Goal: Book appointment/travel/reservation

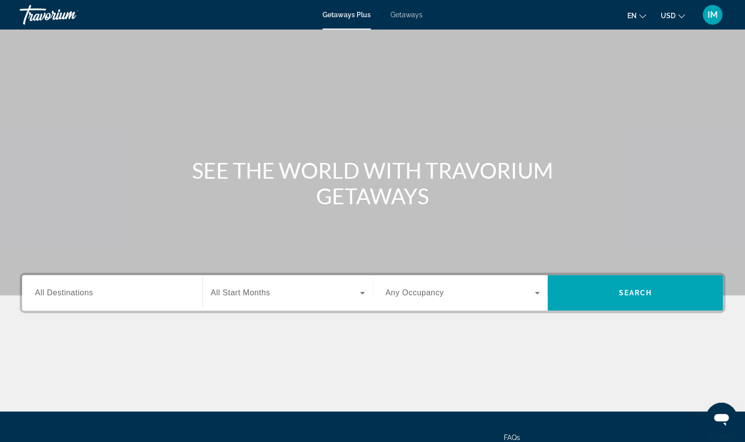
click at [109, 299] on div "Search widget" at bounding box center [112, 293] width 155 height 28
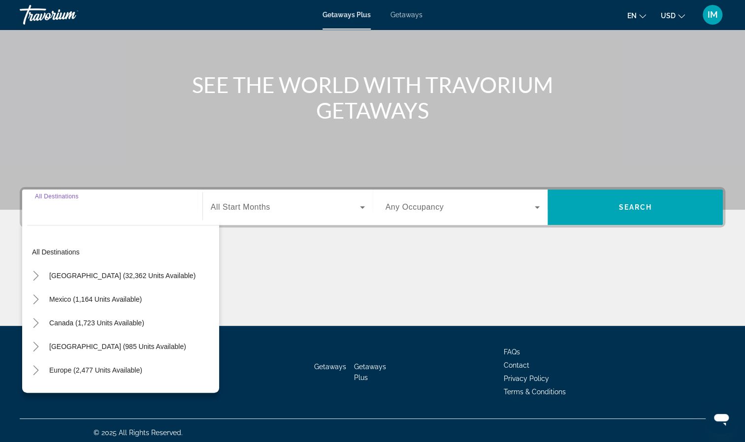
scroll to position [90, 0]
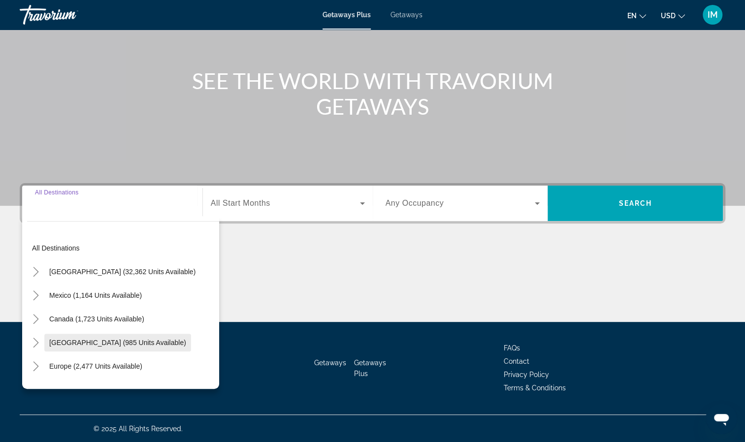
click at [113, 342] on span "[GEOGRAPHIC_DATA] (985 units available)" at bounding box center [117, 343] width 137 height 8
type input "**********"
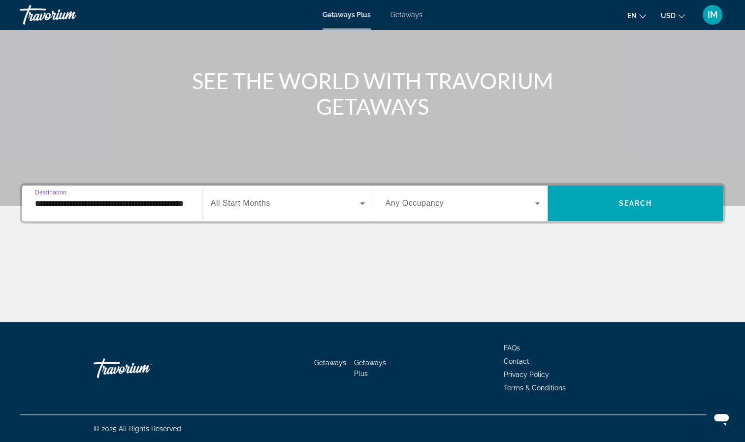
click at [531, 203] on span "Search widget" at bounding box center [461, 204] width 150 height 12
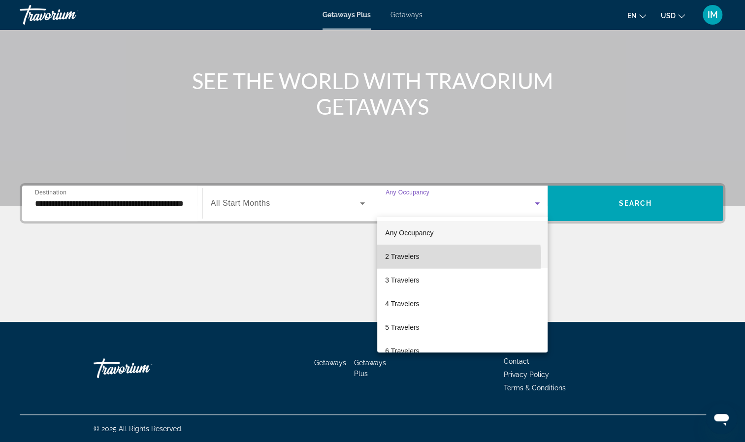
click at [439, 258] on mat-option "2 Travelers" at bounding box center [462, 257] width 170 height 24
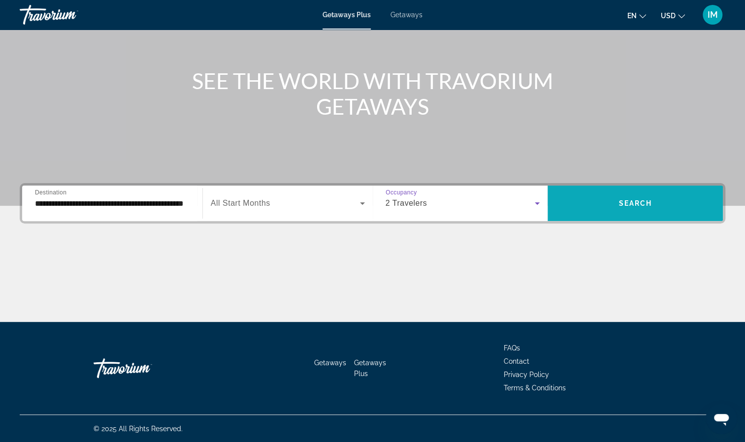
click at [612, 207] on span "Search widget" at bounding box center [635, 204] width 175 height 24
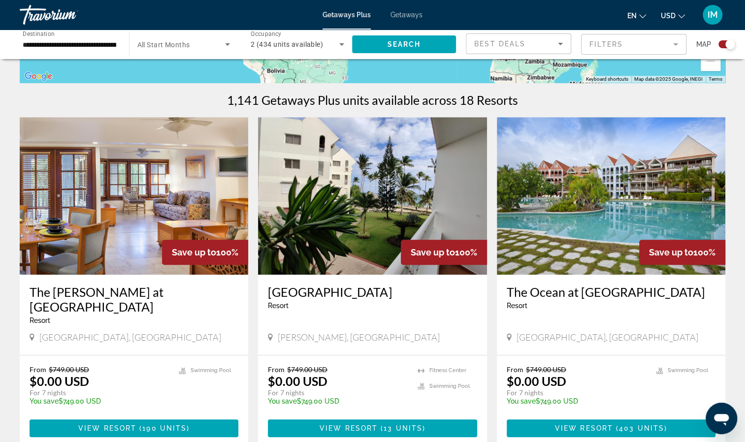
scroll to position [260, 0]
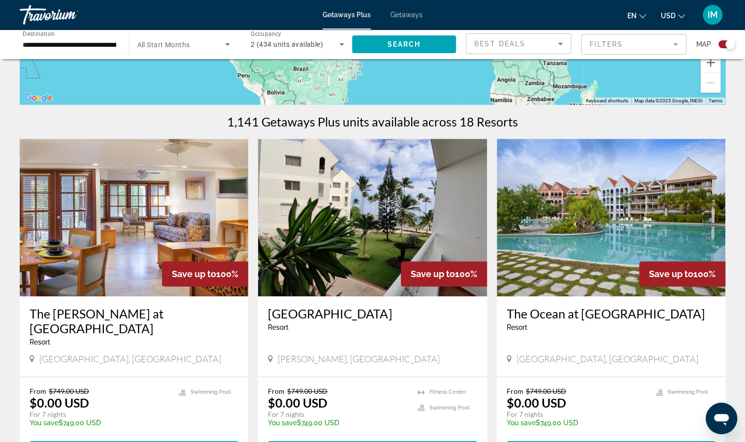
click at [378, 252] on img "Main content" at bounding box center [372, 218] width 229 height 158
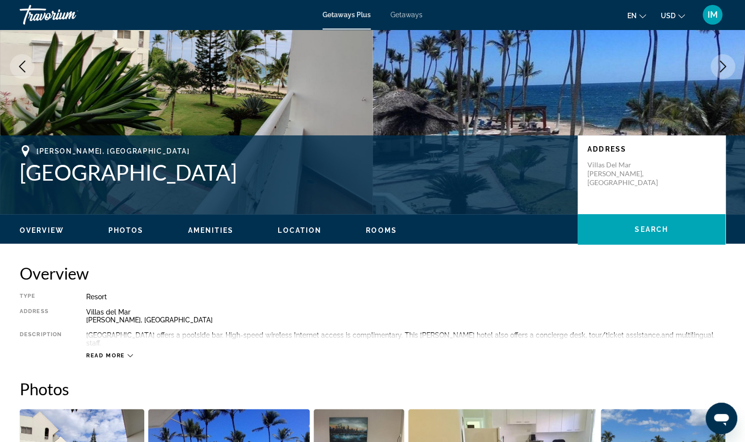
scroll to position [117, 0]
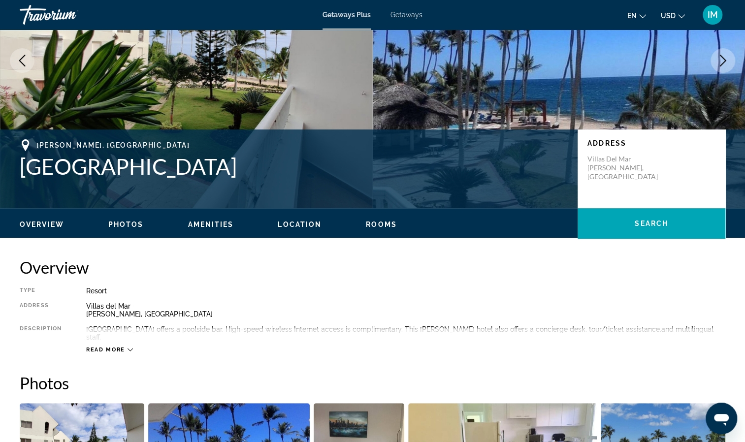
click at [113, 347] on span "Read more" at bounding box center [105, 350] width 39 height 6
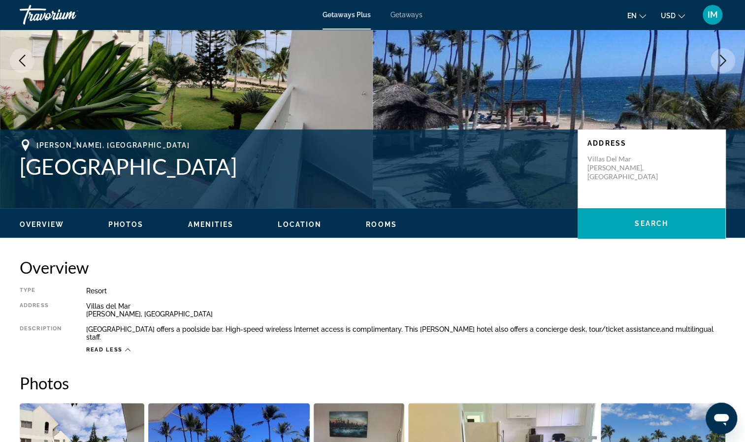
click at [410, 17] on span "Getaways" at bounding box center [407, 15] width 32 height 8
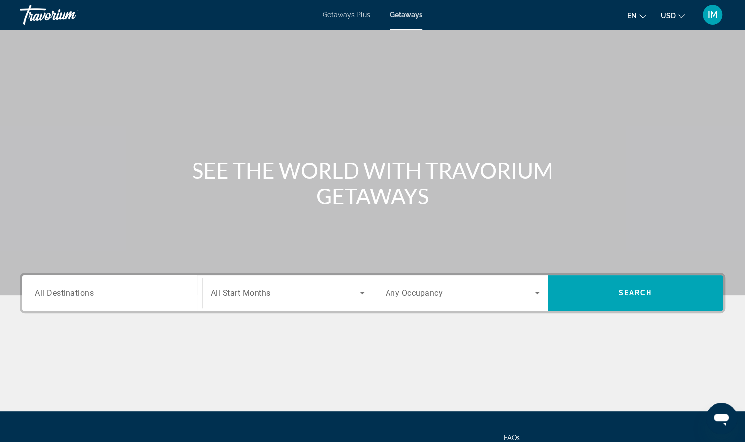
click at [333, 14] on span "Getaways Plus" at bounding box center [347, 15] width 48 height 8
click at [467, 290] on span "Search widget" at bounding box center [461, 293] width 150 height 12
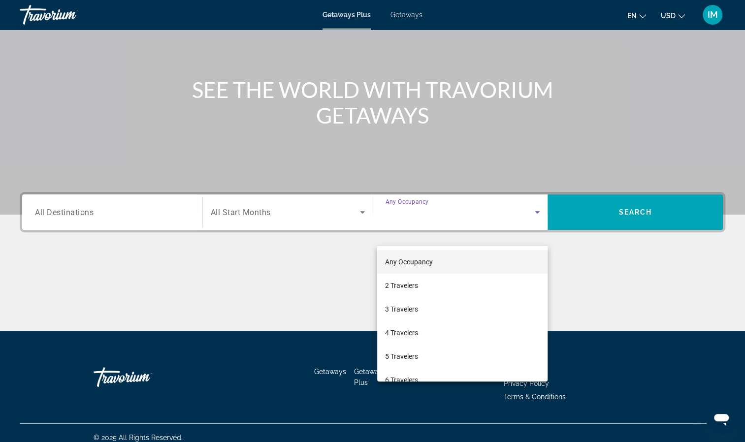
scroll to position [90, 0]
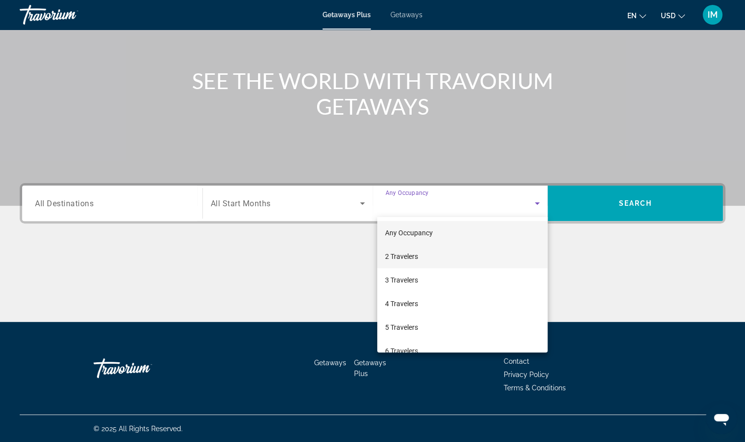
click at [431, 256] on mat-option "2 Travelers" at bounding box center [462, 257] width 170 height 24
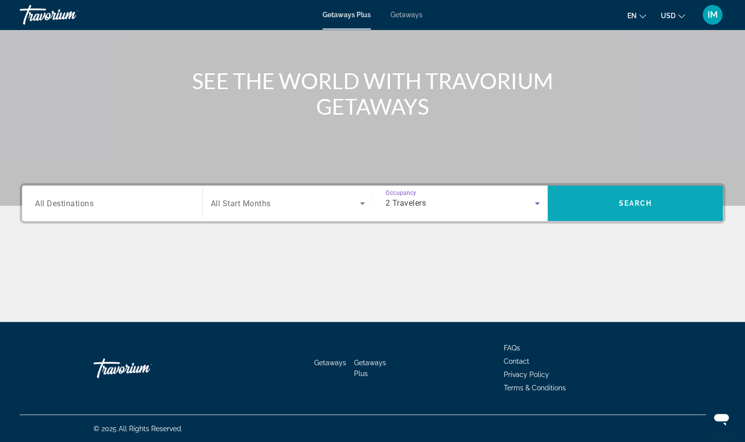
click at [662, 200] on span "Search widget" at bounding box center [635, 204] width 175 height 24
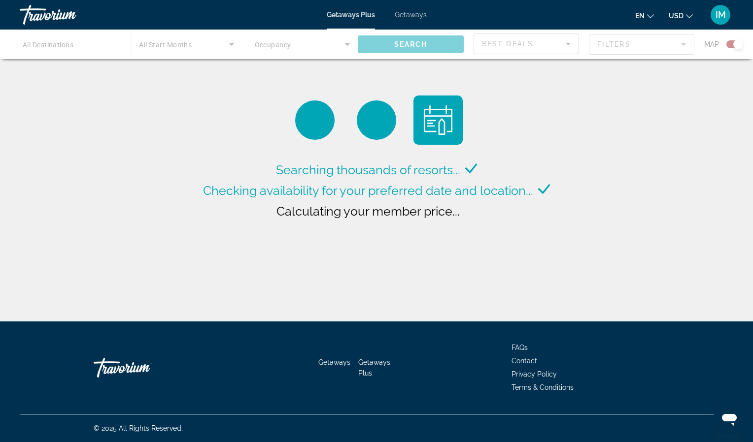
click at [673, 46] on div "Main content" at bounding box center [376, 45] width 753 height 30
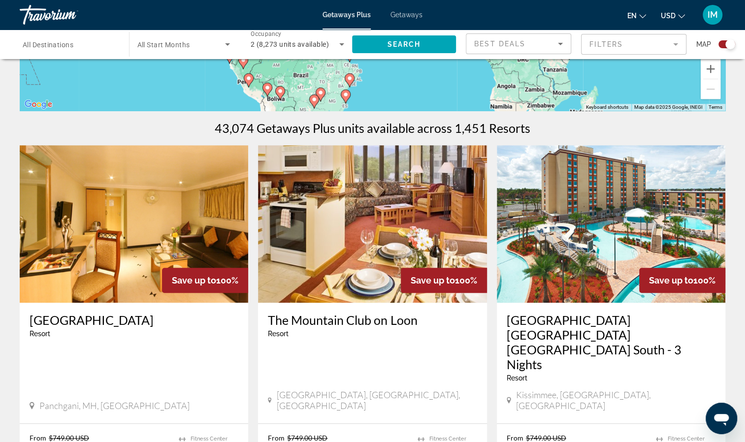
scroll to position [245, 0]
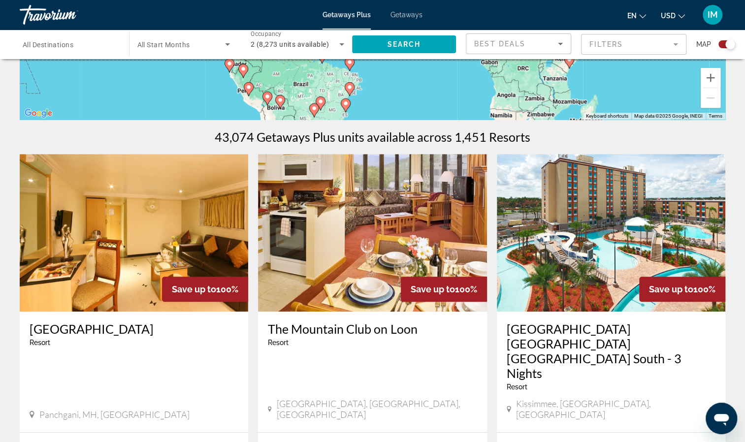
click at [549, 41] on div "Best Deals" at bounding box center [516, 44] width 84 height 12
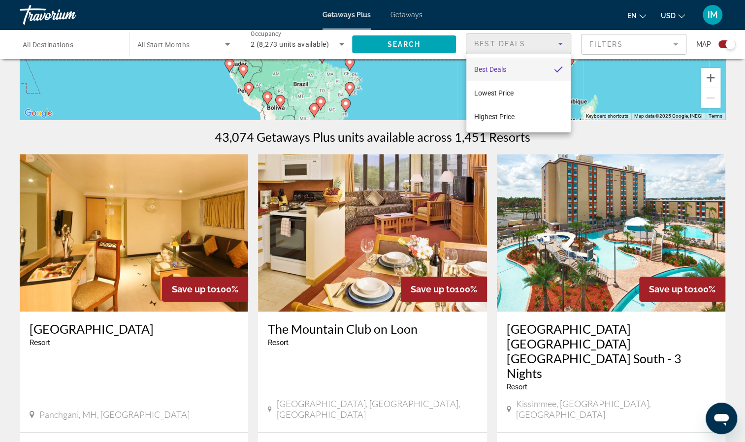
click at [622, 91] on div at bounding box center [372, 221] width 745 height 442
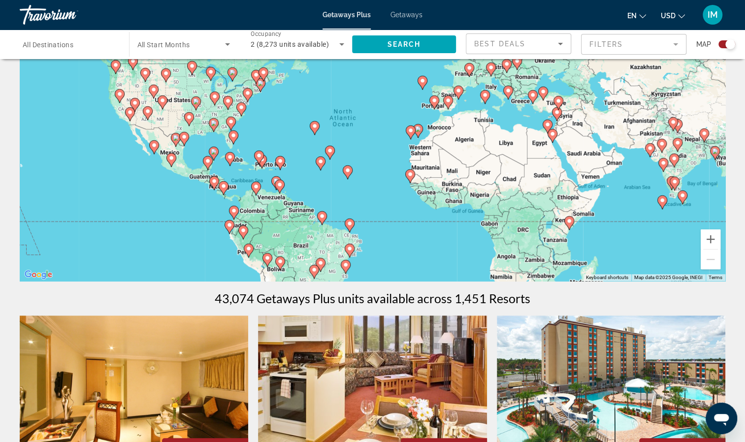
scroll to position [0, 0]
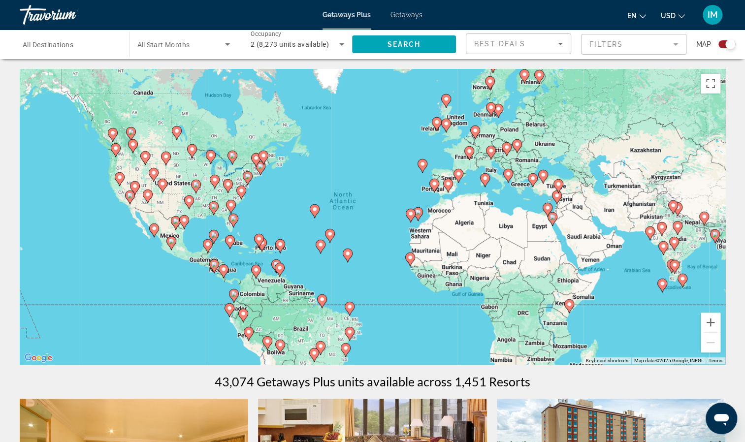
click at [92, 54] on div "Search widget" at bounding box center [70, 45] width 94 height 28
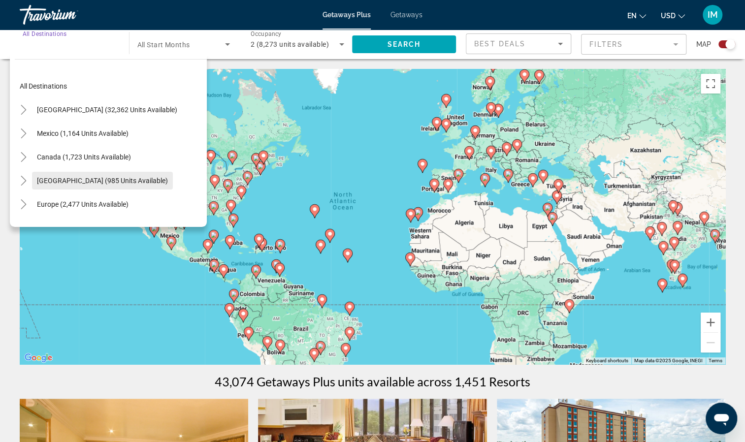
click at [78, 177] on span "[GEOGRAPHIC_DATA] (985 units available)" at bounding box center [102, 181] width 131 height 8
type input "**********"
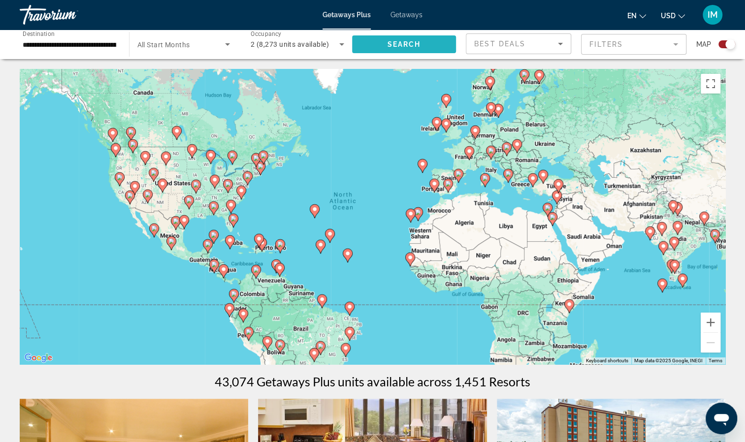
click at [384, 48] on span "Search widget" at bounding box center [404, 45] width 104 height 24
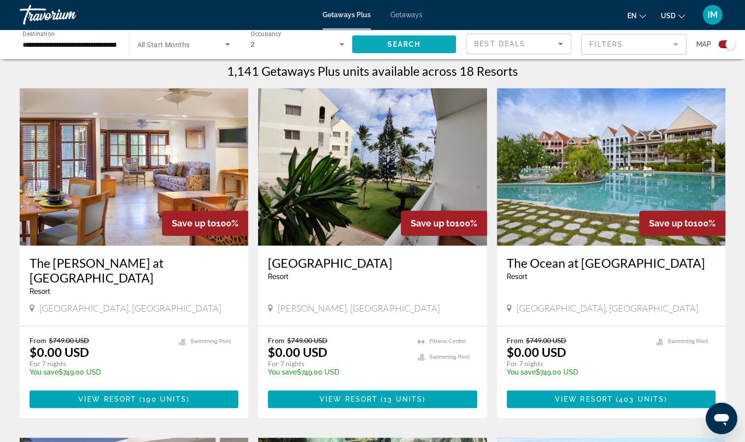
scroll to position [304, 0]
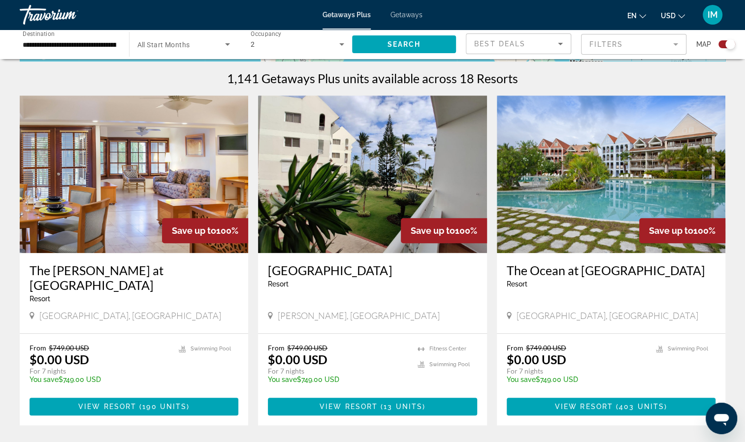
click at [407, 18] on span "Getaways" at bounding box center [407, 15] width 32 height 8
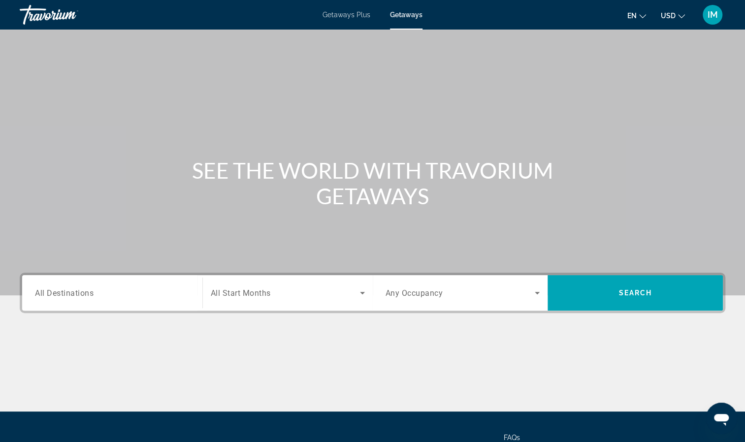
click at [79, 297] on span "All Destinations" at bounding box center [64, 292] width 59 height 9
click at [79, 297] on input "Destination All Destinations" at bounding box center [112, 294] width 155 height 12
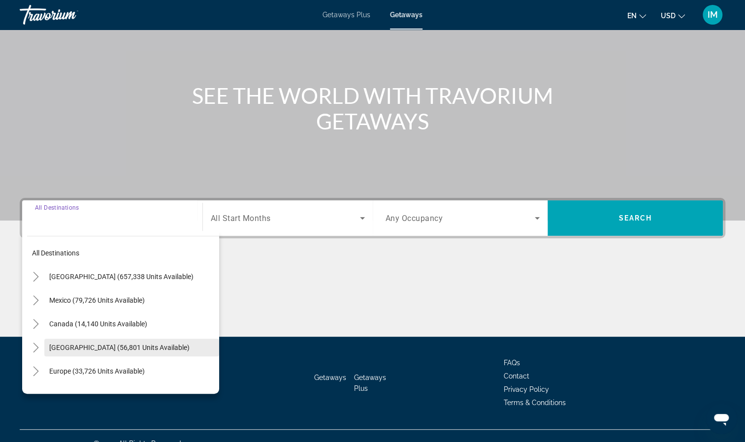
scroll to position [90, 0]
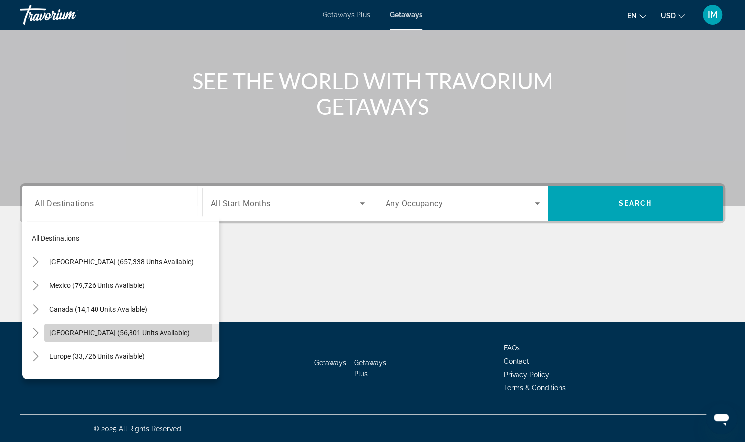
click at [86, 329] on span "[GEOGRAPHIC_DATA] (56,801 units available)" at bounding box center [119, 333] width 140 height 8
type input "**********"
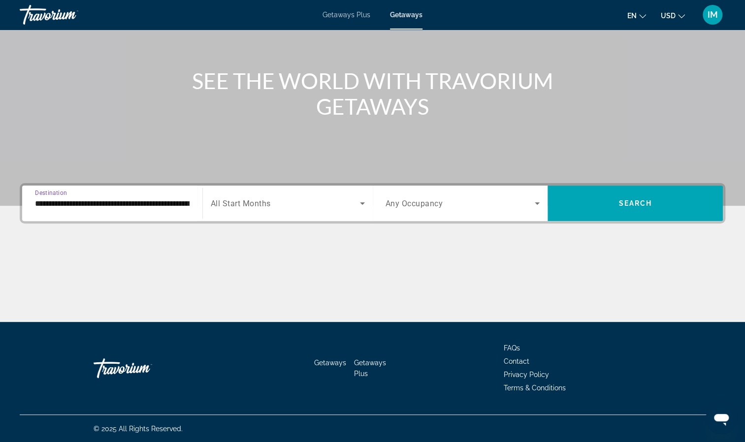
click at [462, 207] on span "Search widget" at bounding box center [461, 204] width 150 height 12
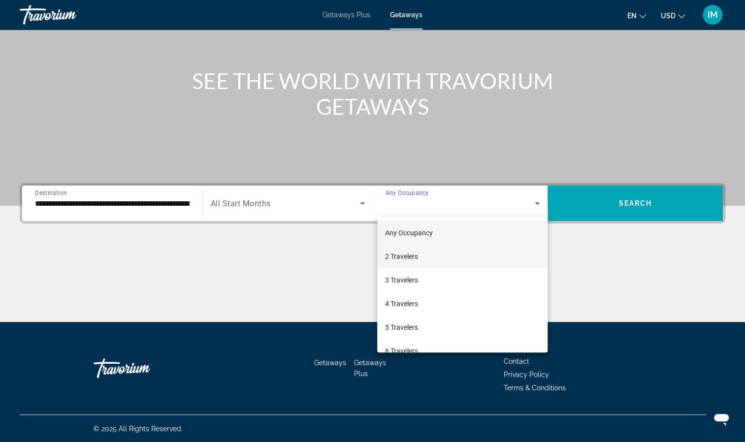
click at [451, 256] on mat-option "2 Travelers" at bounding box center [462, 257] width 170 height 24
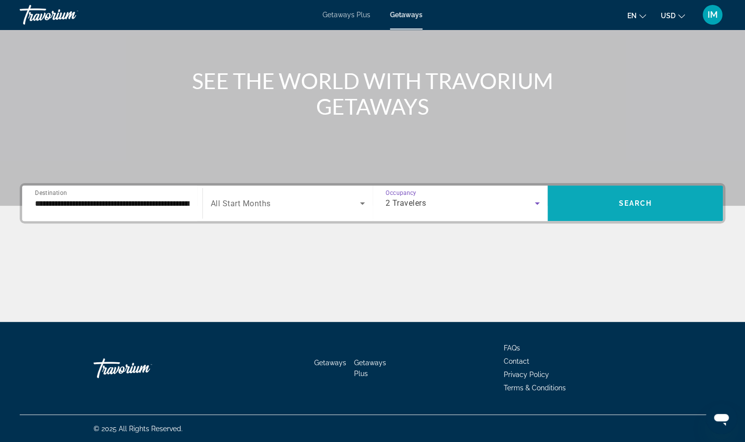
click at [623, 204] on span "Search" at bounding box center [636, 204] width 34 height 8
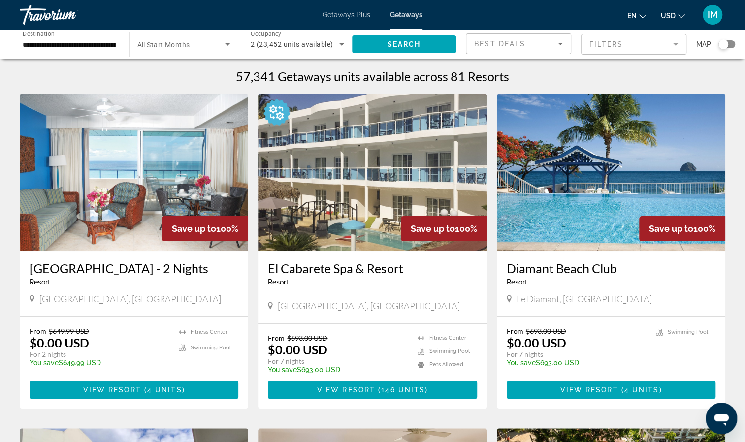
click at [337, 18] on span "Getaways Plus" at bounding box center [347, 15] width 48 height 8
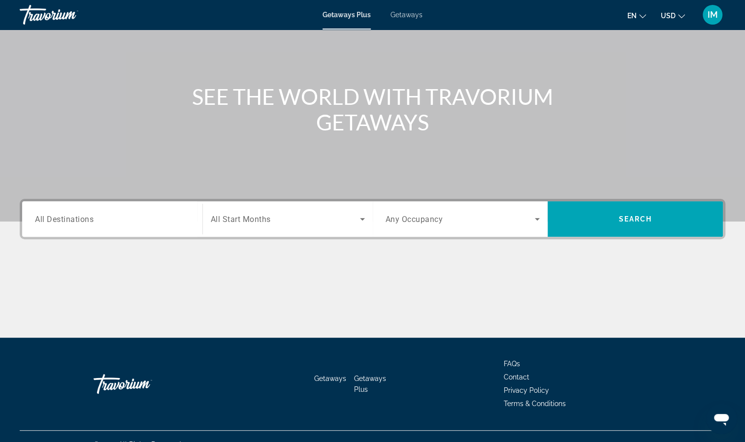
click at [513, 224] on span "Search widget" at bounding box center [461, 219] width 150 height 12
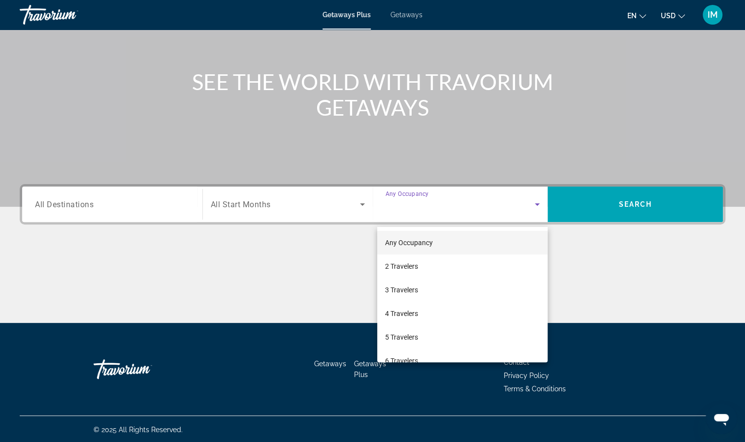
scroll to position [90, 0]
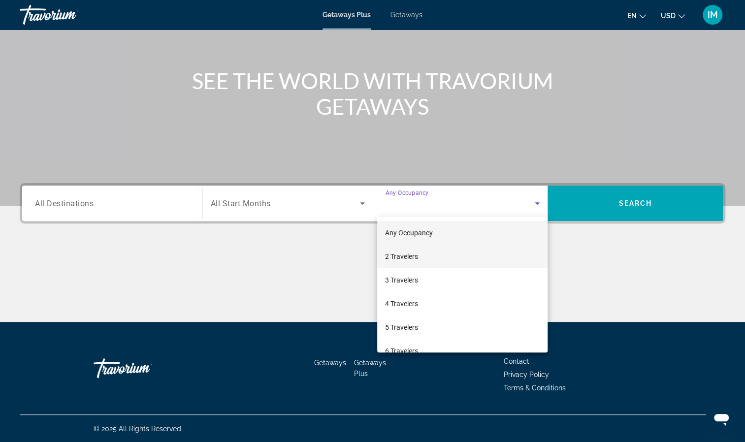
click at [449, 261] on mat-option "2 Travelers" at bounding box center [462, 257] width 170 height 24
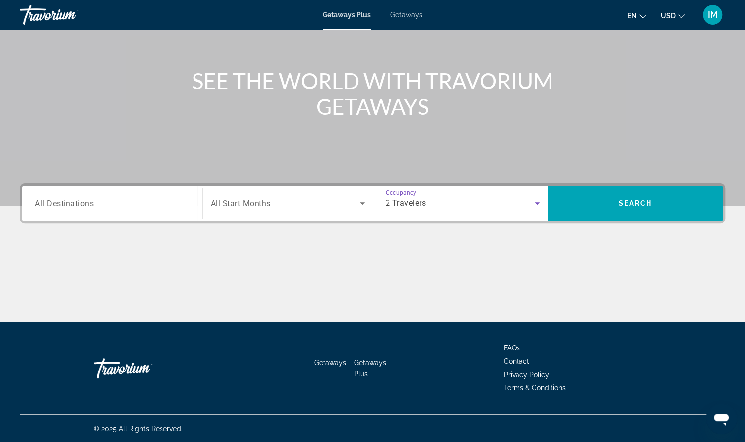
click at [126, 207] on input "Destination All Destinations" at bounding box center [112, 204] width 155 height 12
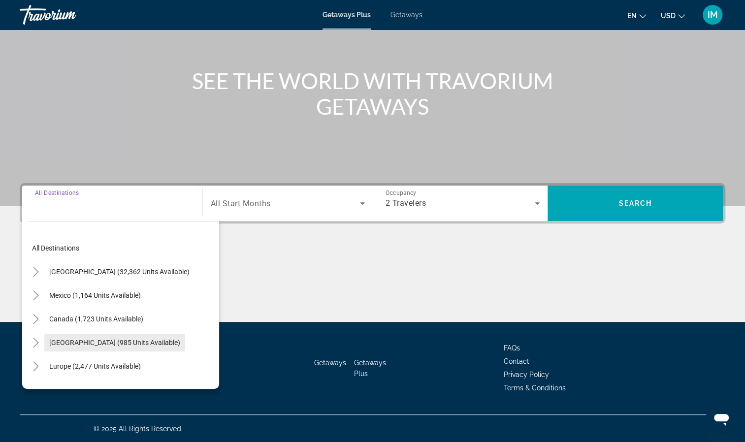
click at [112, 345] on span "[GEOGRAPHIC_DATA] (985 units available)" at bounding box center [114, 343] width 131 height 8
type input "**********"
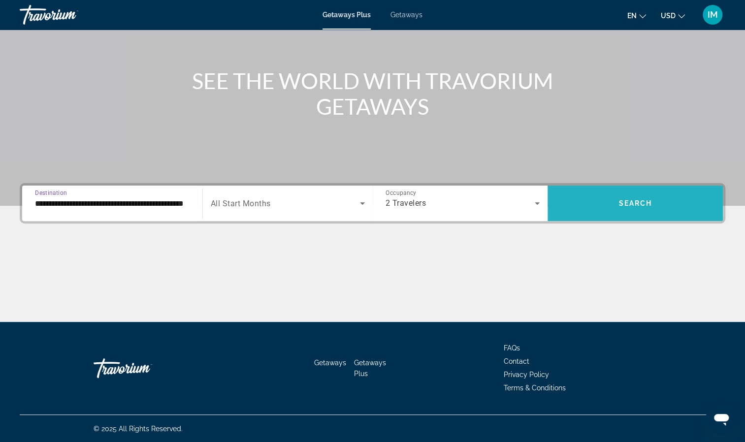
click at [628, 210] on span "Search widget" at bounding box center [635, 204] width 175 height 24
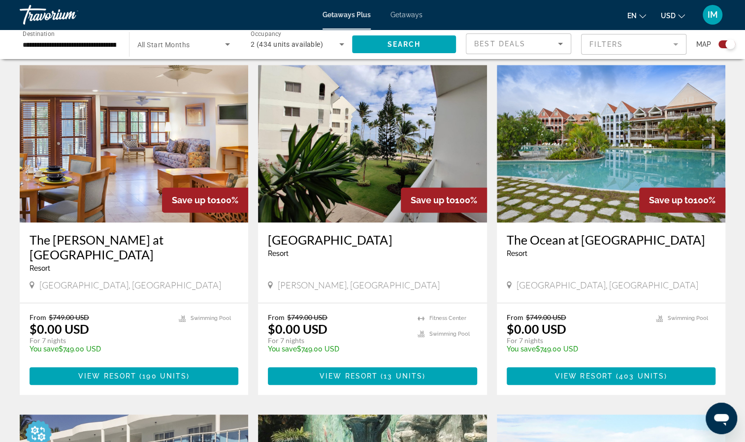
scroll to position [333, 0]
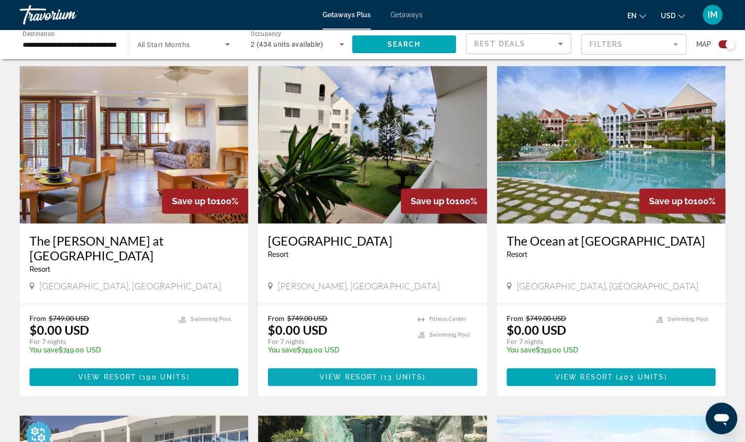
click at [443, 371] on span "Main content" at bounding box center [372, 378] width 209 height 24
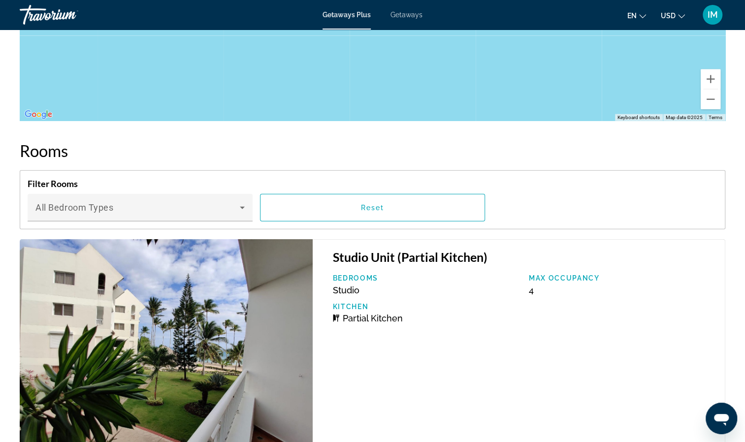
scroll to position [1404, 0]
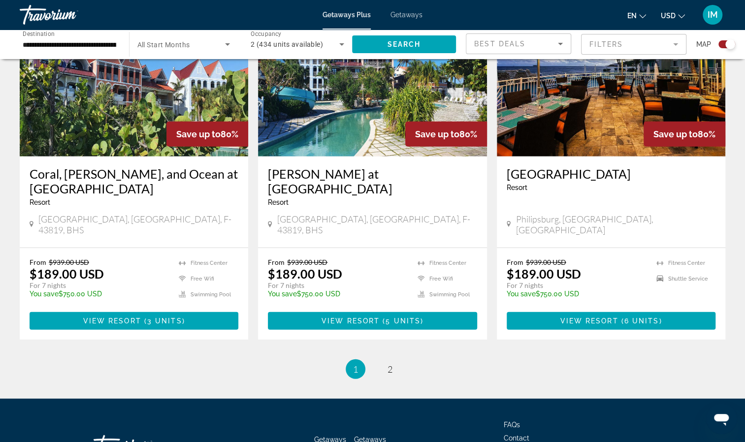
scroll to position [1418, 0]
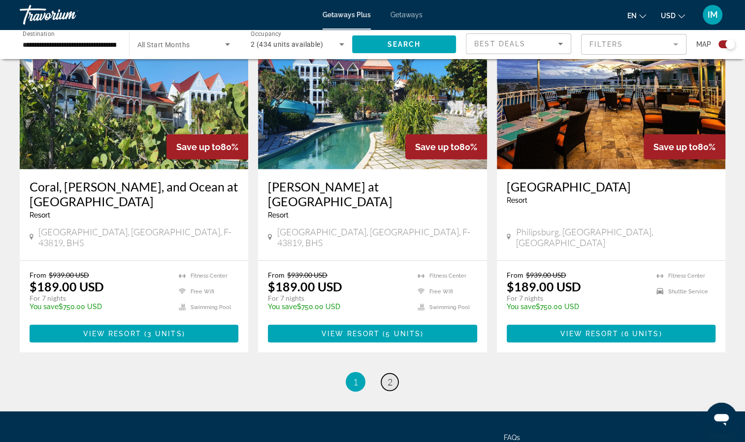
click at [390, 377] on span "2" at bounding box center [390, 382] width 5 height 11
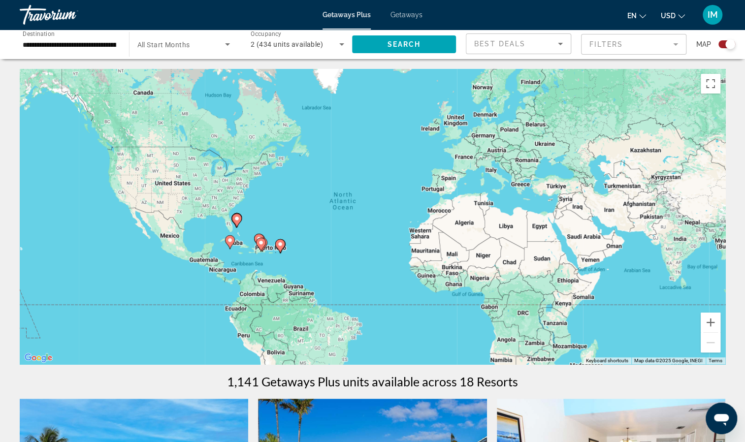
click at [60, 52] on div "**********" at bounding box center [70, 45] width 94 height 28
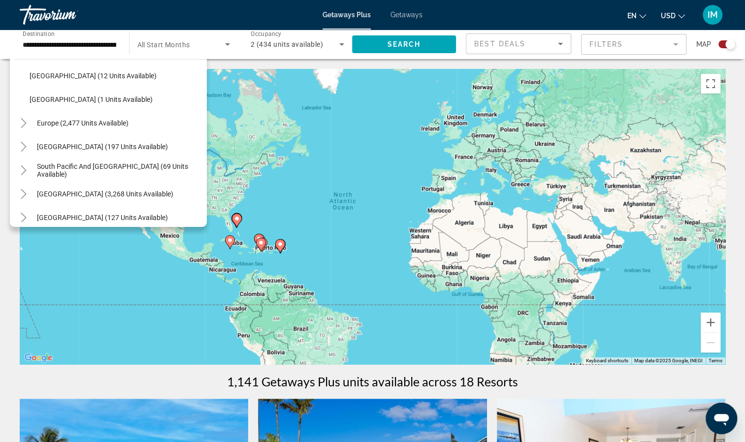
scroll to position [271, 0]
click at [127, 213] on span "[GEOGRAPHIC_DATA] (127 units available)" at bounding box center [102, 217] width 131 height 8
type input "**********"
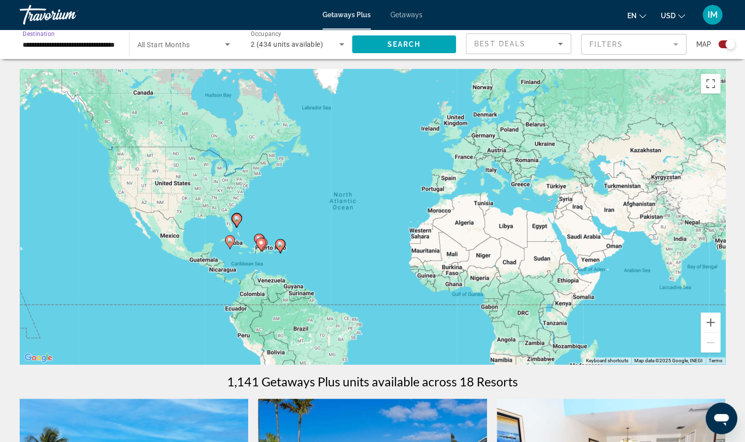
scroll to position [0, 28]
click at [395, 39] on span "Search widget" at bounding box center [404, 45] width 104 height 24
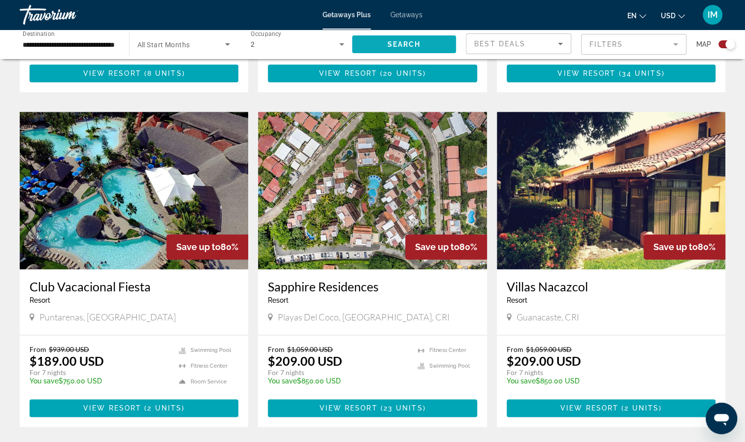
scroll to position [634, 0]
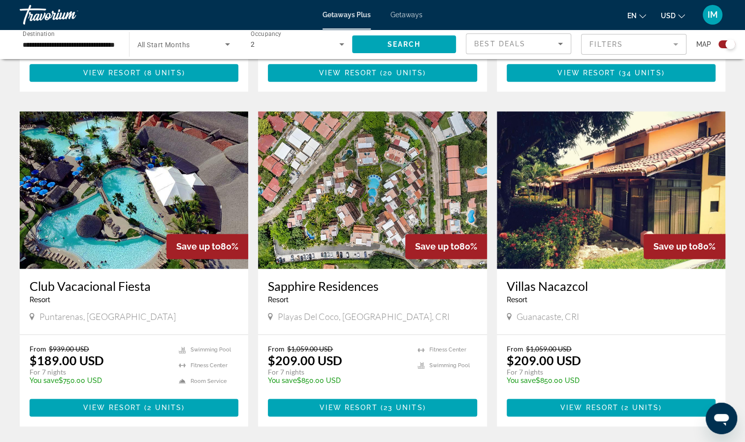
click at [374, 222] on img "Main content" at bounding box center [372, 190] width 229 height 158
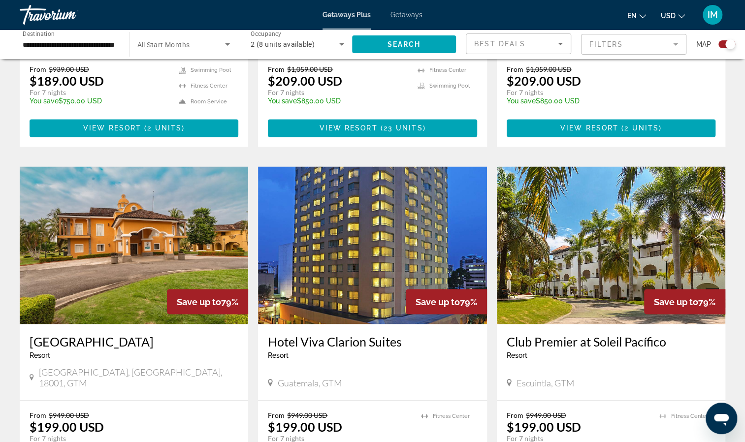
scroll to position [914, 0]
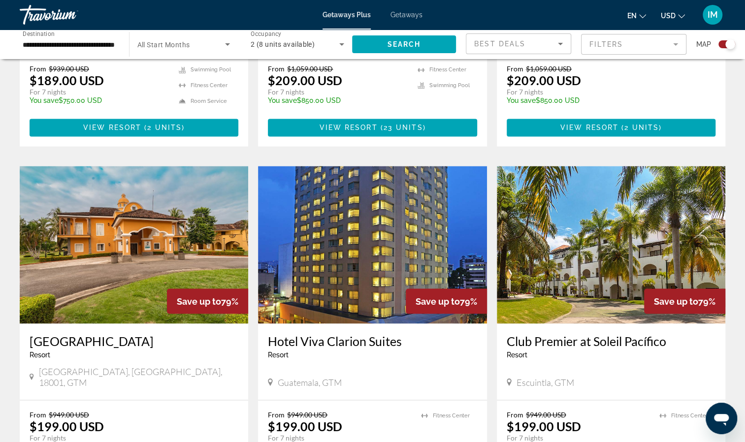
click at [195, 241] on img "Main content" at bounding box center [134, 245] width 229 height 158
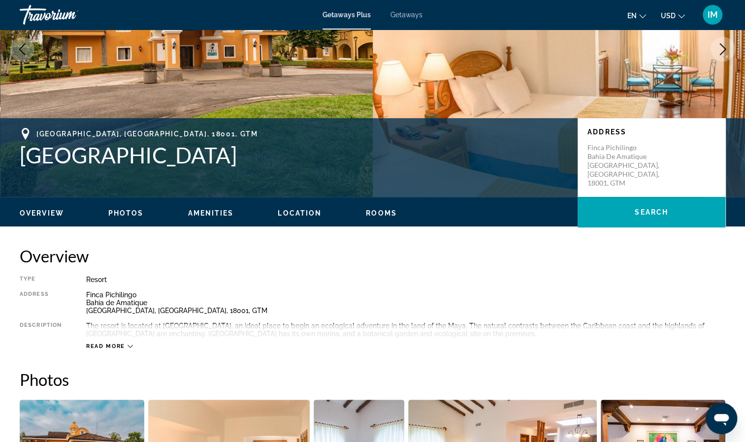
scroll to position [110, 0]
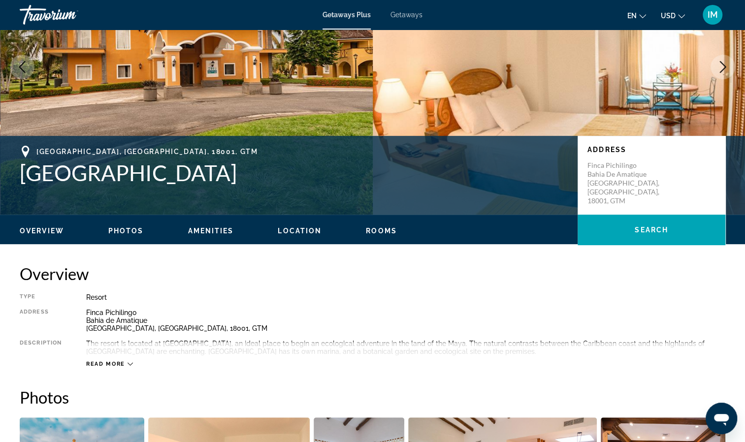
click at [122, 364] on span "Read more" at bounding box center [105, 364] width 39 height 6
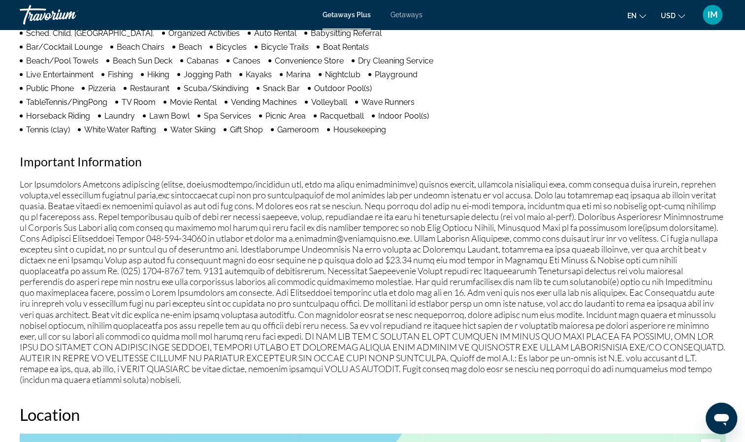
scroll to position [806, 0]
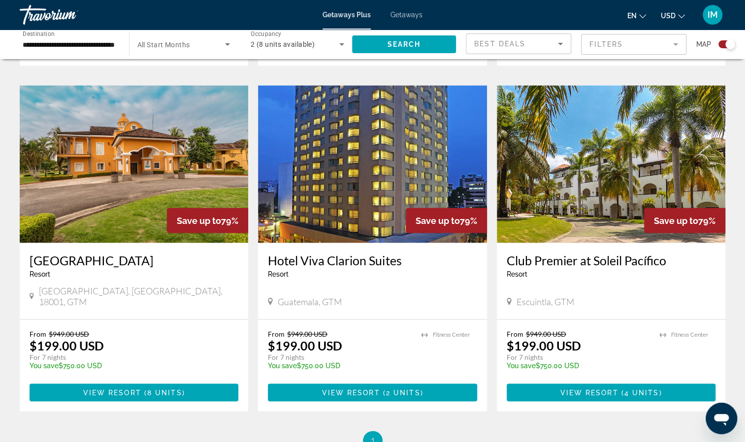
scroll to position [995, 0]
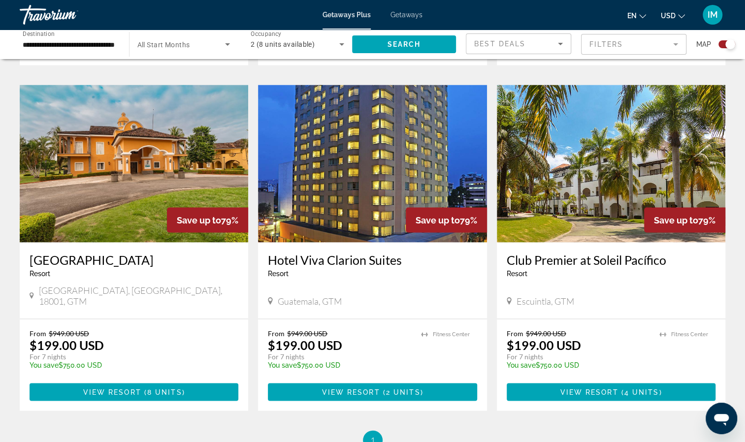
click at [575, 153] on img "Main content" at bounding box center [611, 164] width 229 height 158
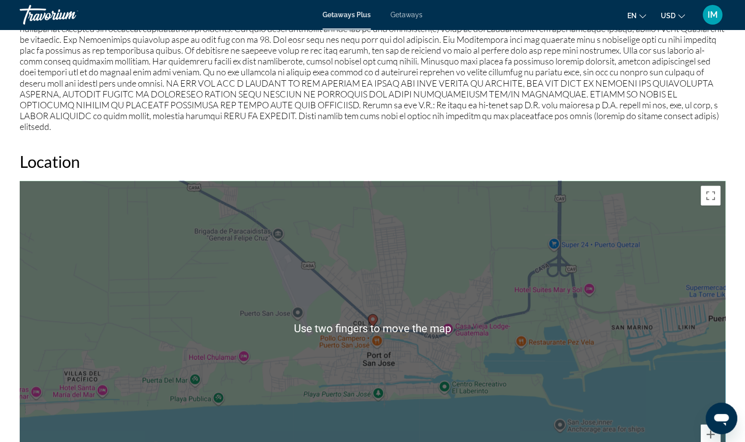
scroll to position [1040, 0]
